Goal: Task Accomplishment & Management: Use online tool/utility

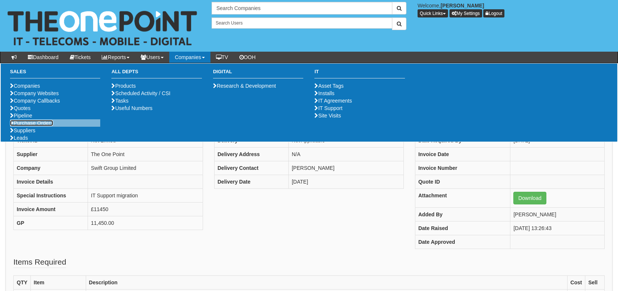
click at [39, 126] on link "Purchase Orders" at bounding box center [31, 123] width 43 height 6
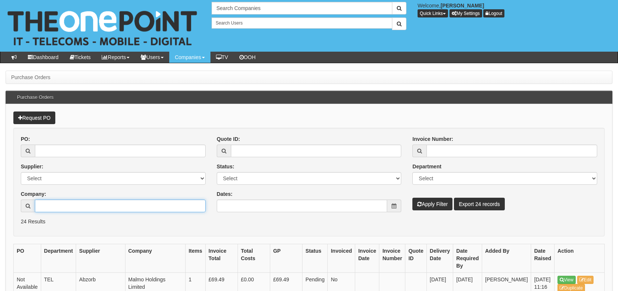
click at [101, 205] on input "Company:" at bounding box center [120, 205] width 171 height 13
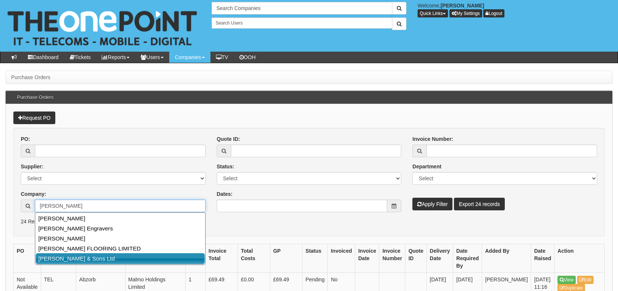
click at [123, 257] on link "Oldroyd & Sons Ltd" at bounding box center [120, 258] width 169 height 11
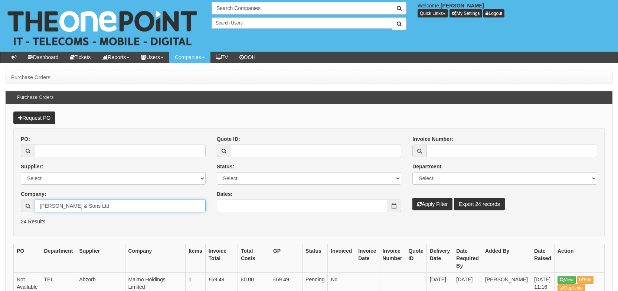
type input "[PERSON_NAME] & Sons Ltd"
click at [427, 202] on button "Apply Filter" at bounding box center [433, 204] width 40 height 13
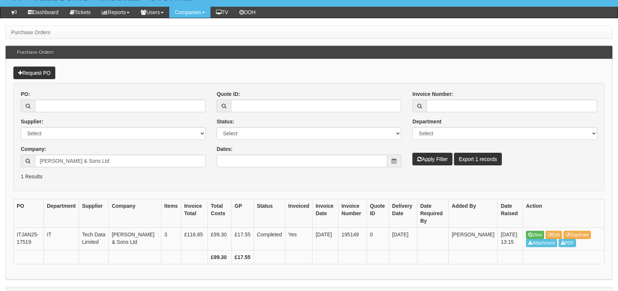
scroll to position [49, 0]
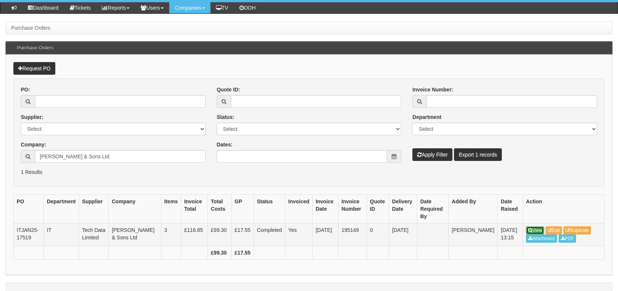
click at [538, 230] on link "View" at bounding box center [535, 230] width 18 height 8
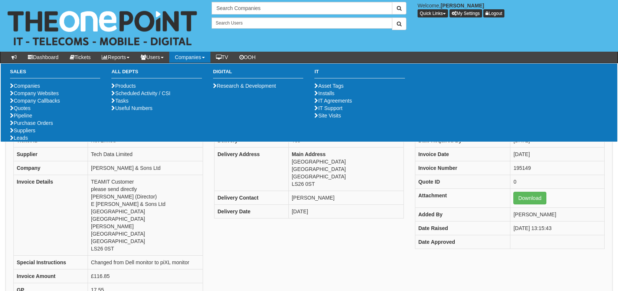
click at [46, 141] on ul "Companies Company Websites Company Callbacks Quotes Pipeline Purchase Orders Su…" at bounding box center [55, 111] width 90 height 59
click at [43, 126] on link "Purchase Orders" at bounding box center [31, 123] width 43 height 6
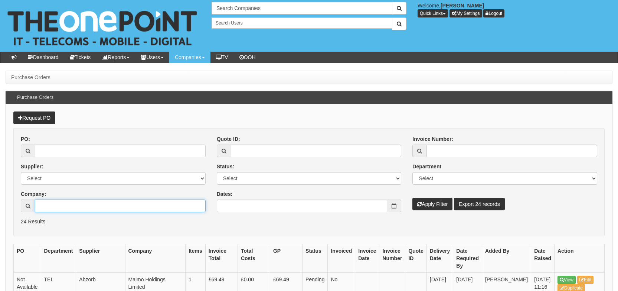
click at [93, 209] on input "Company:" at bounding box center [120, 205] width 171 height 13
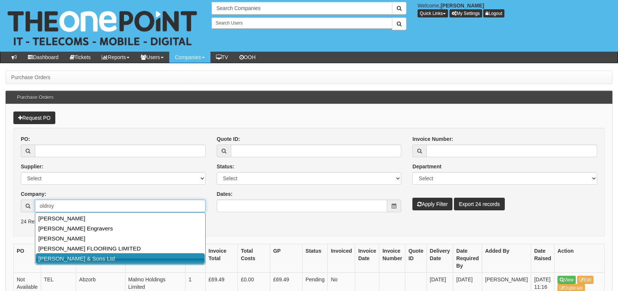
click at [97, 257] on link "[PERSON_NAME] & Sons Ltd" at bounding box center [120, 258] width 169 height 11
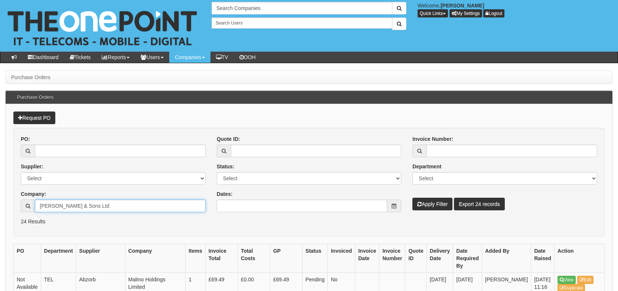
type input "[PERSON_NAME] & Sons Ltd"
click at [424, 207] on button "Apply Filter" at bounding box center [433, 204] width 40 height 13
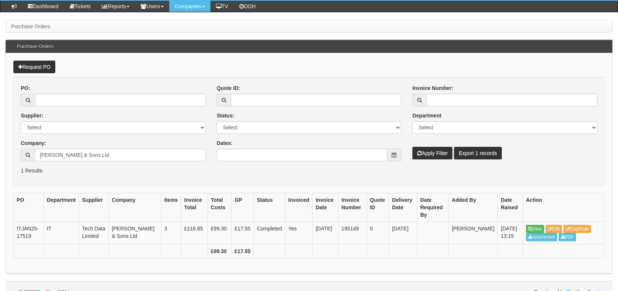
scroll to position [51, 0]
click at [537, 230] on link "View" at bounding box center [535, 228] width 18 height 8
